Goal: Check status: Check status

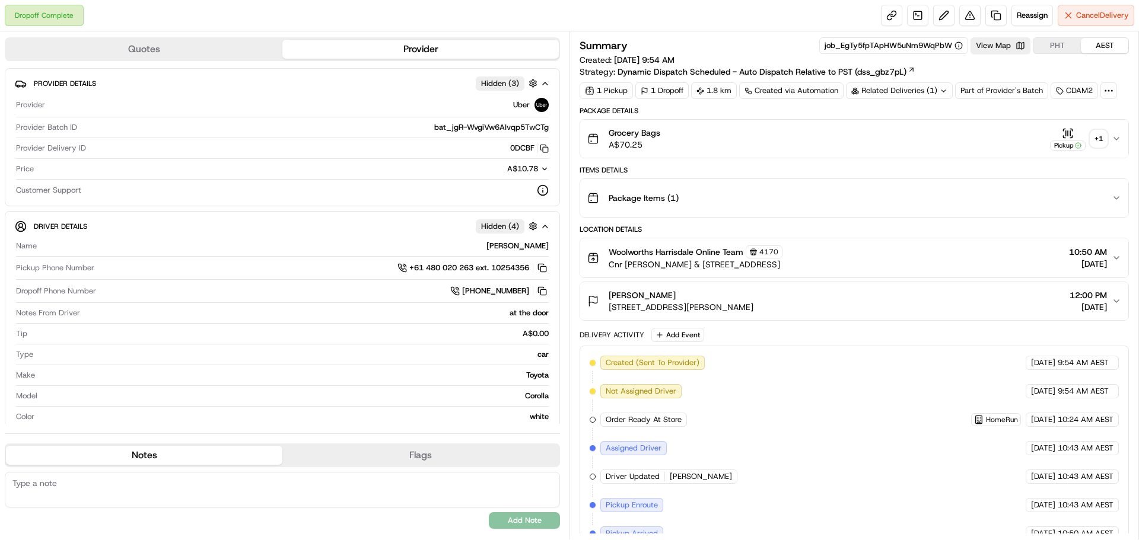
click at [1098, 136] on div "+ 1" at bounding box center [1098, 138] width 17 height 17
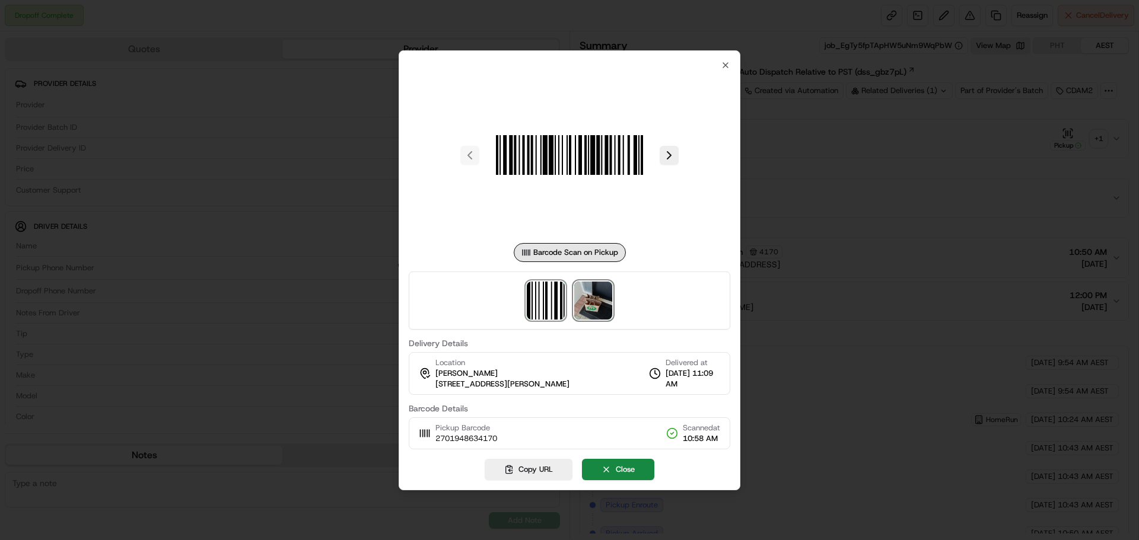
click at [584, 307] on img at bounding box center [593, 301] width 38 height 38
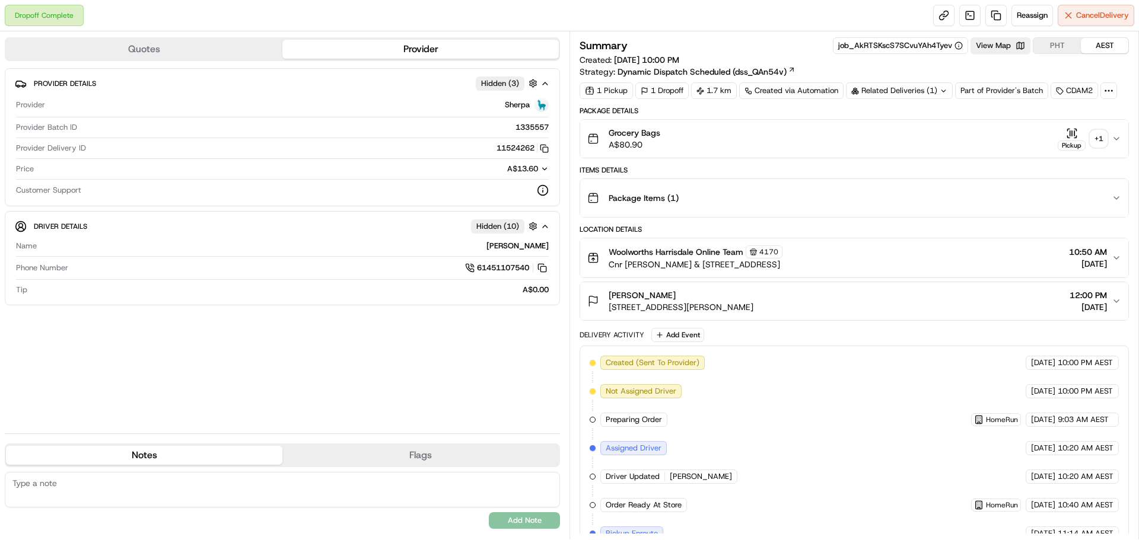
click at [1096, 139] on div "+ 1" at bounding box center [1098, 138] width 17 height 17
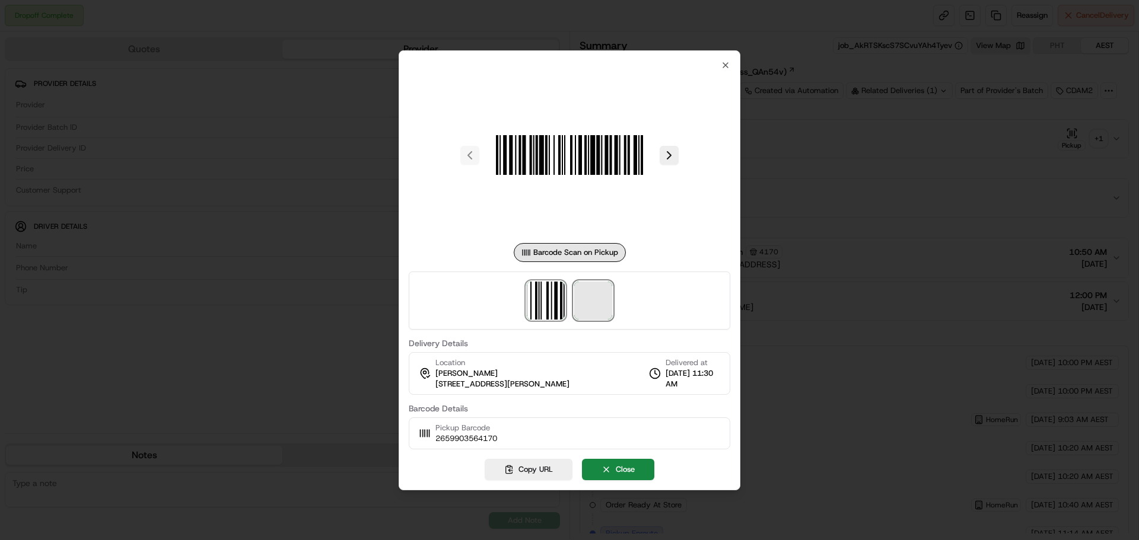
click at [595, 308] on span at bounding box center [593, 301] width 38 height 38
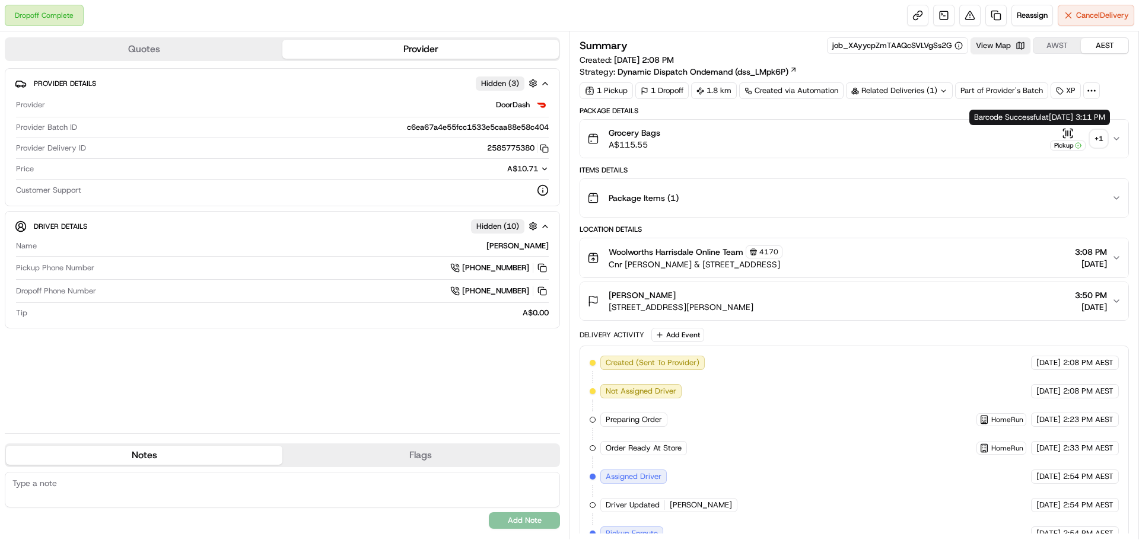
click at [1093, 139] on div "+ 1" at bounding box center [1098, 138] width 17 height 17
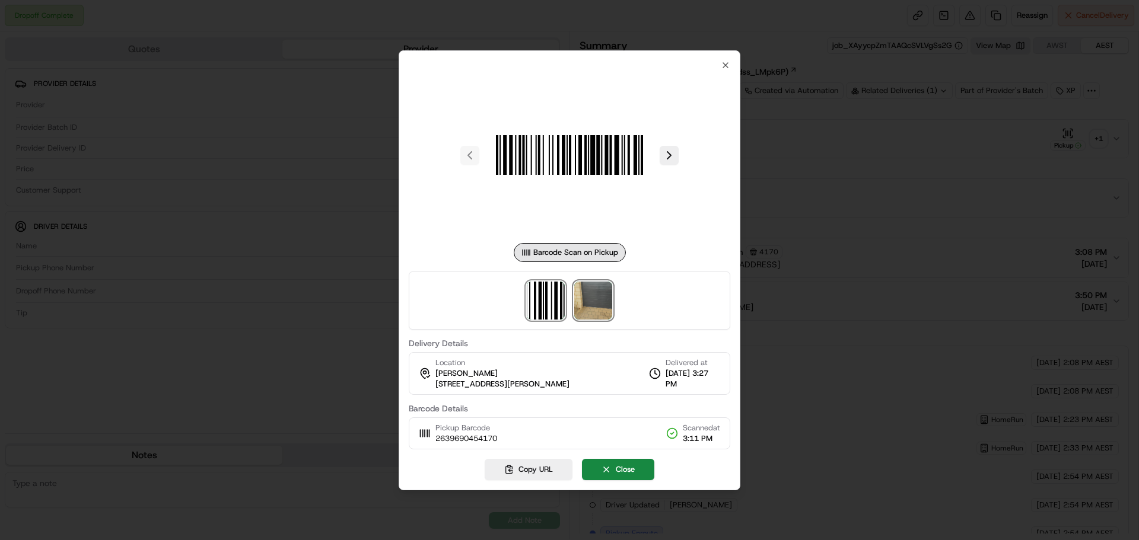
click at [590, 306] on img at bounding box center [593, 301] width 38 height 38
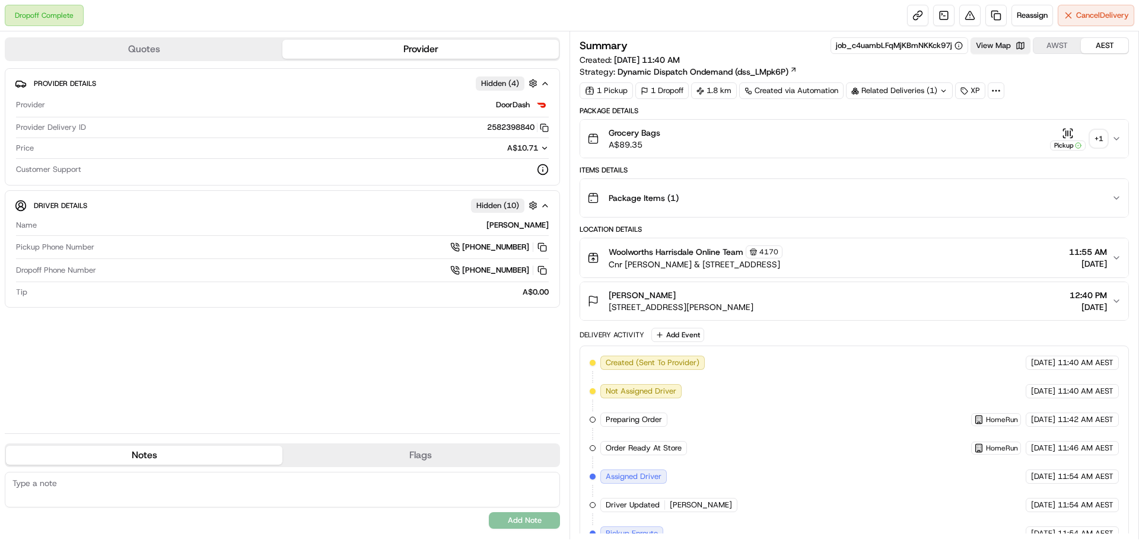
click at [1107, 138] on div "Grocery Bags A$89.35 Pickup + 1" at bounding box center [849, 139] width 524 height 24
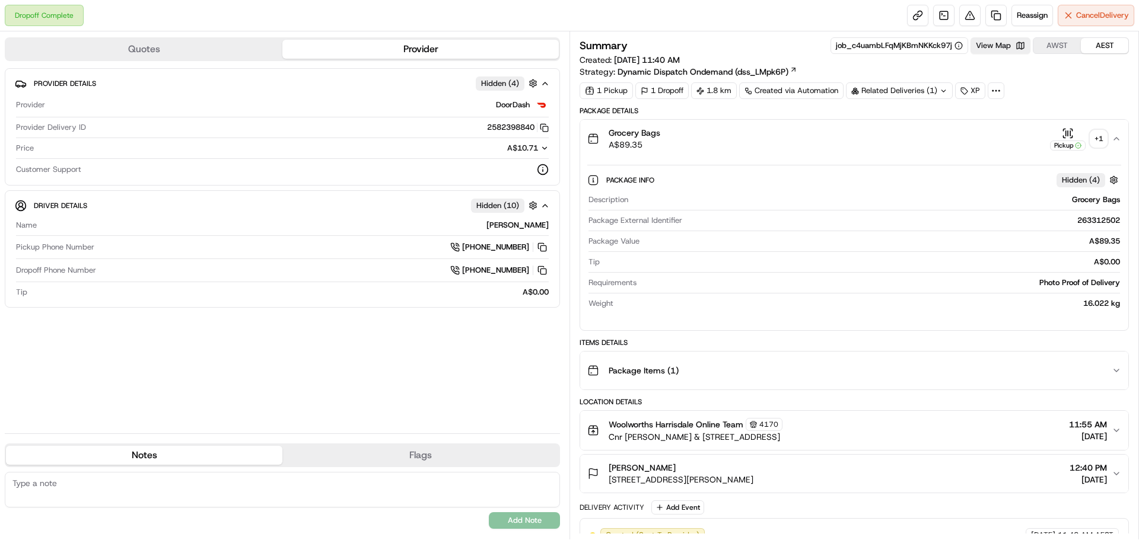
click at [1100, 141] on div "+ 1" at bounding box center [1098, 138] width 17 height 17
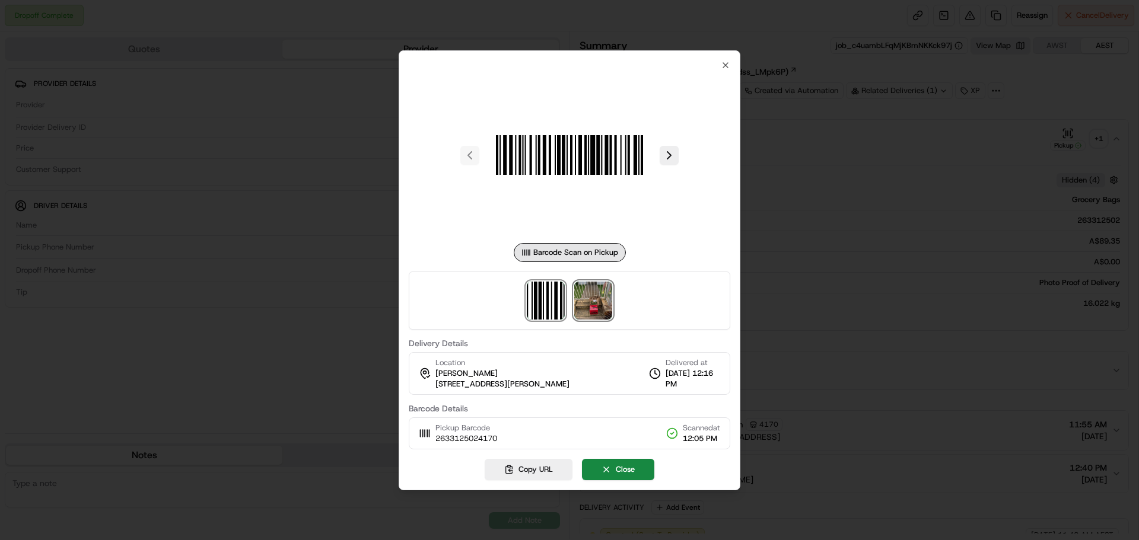
click at [594, 300] on img at bounding box center [593, 301] width 38 height 38
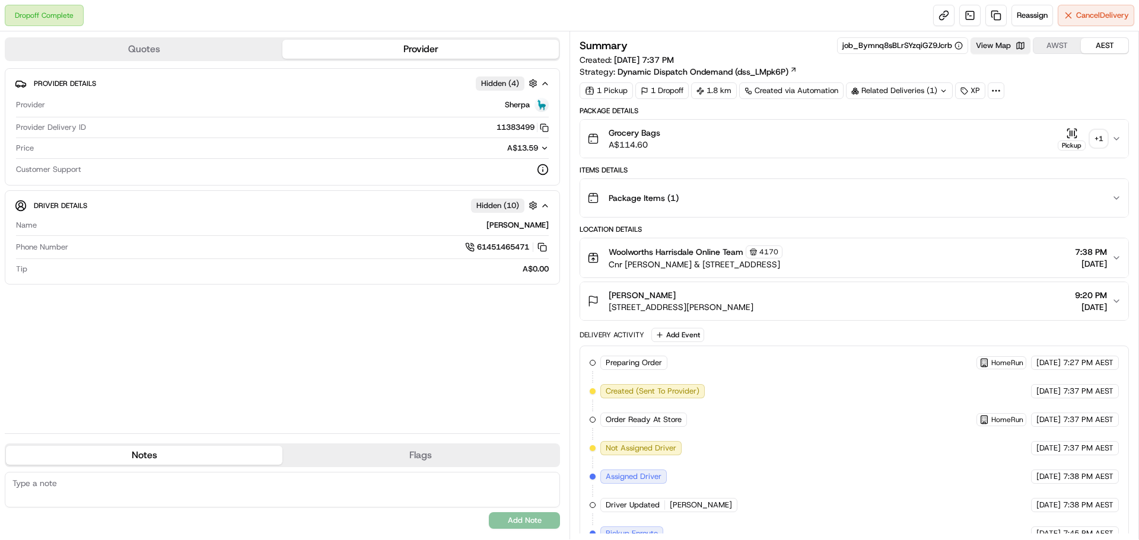
click at [1095, 135] on div "+ 1" at bounding box center [1098, 138] width 17 height 17
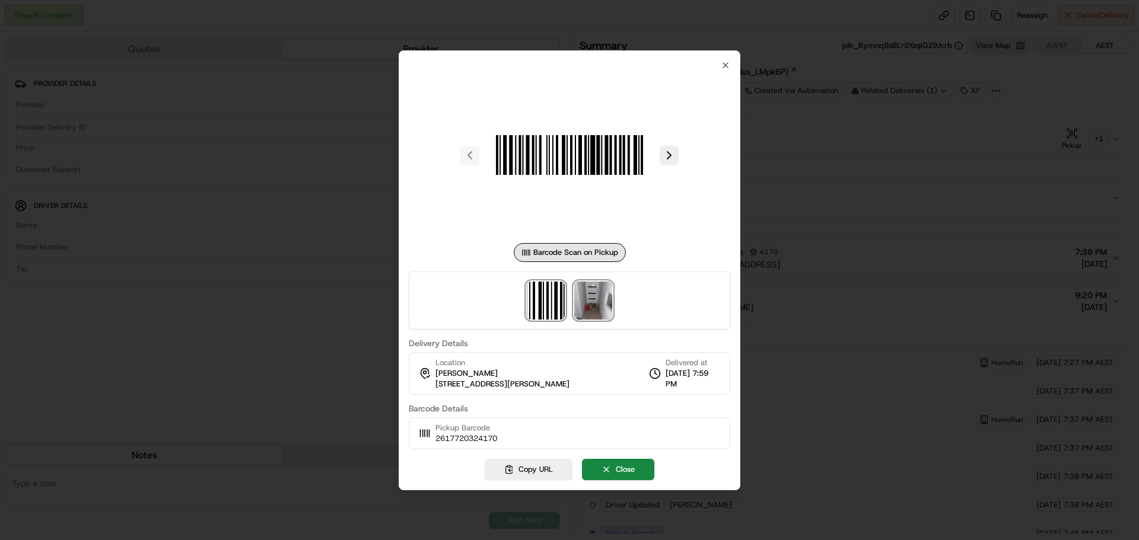
click at [594, 298] on img at bounding box center [593, 301] width 38 height 38
